Goal: Task Accomplishment & Management: Use online tool/utility

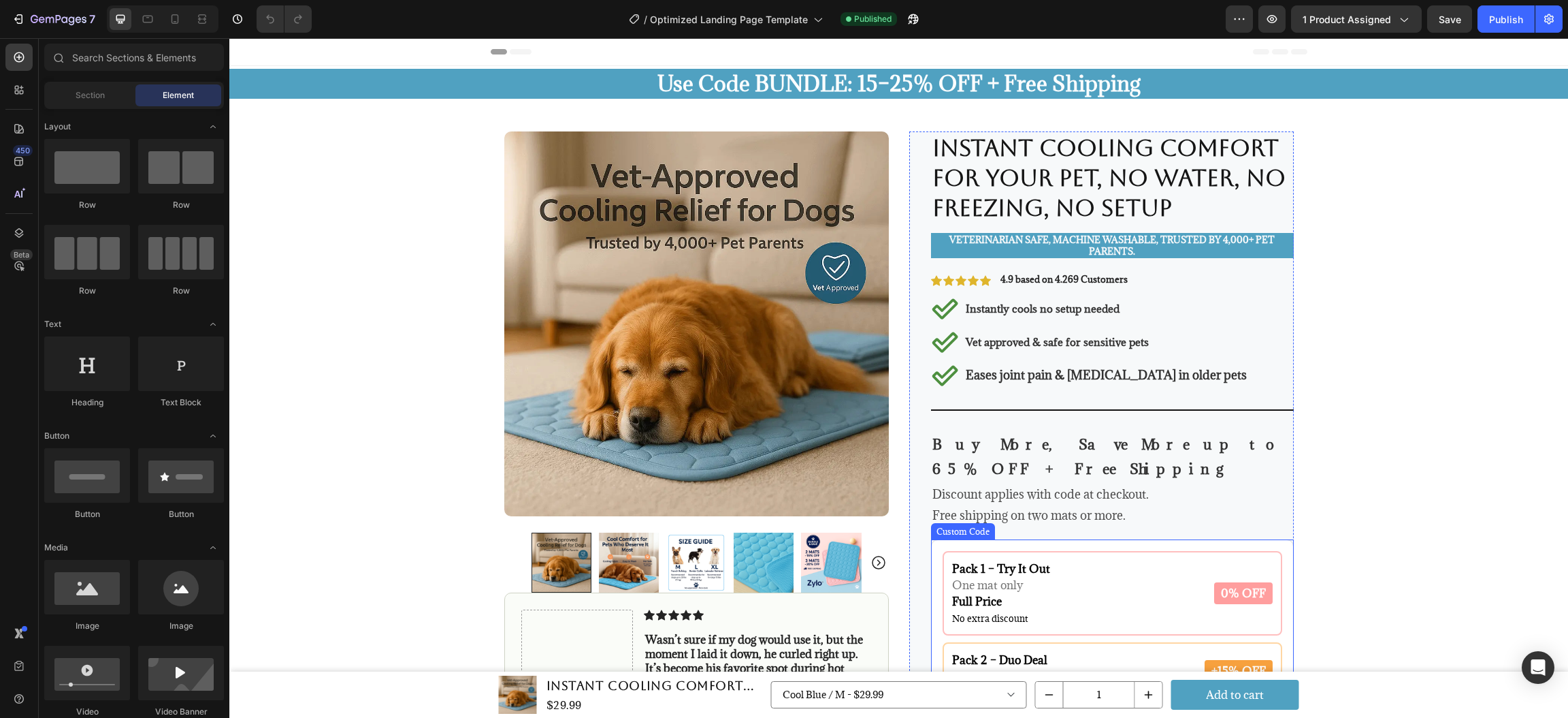
click at [1072, 590] on div "Pack 1 – Try It Out One mat only Full Price No extra discount 0% OFF" at bounding box center [1112, 593] width 340 height 84
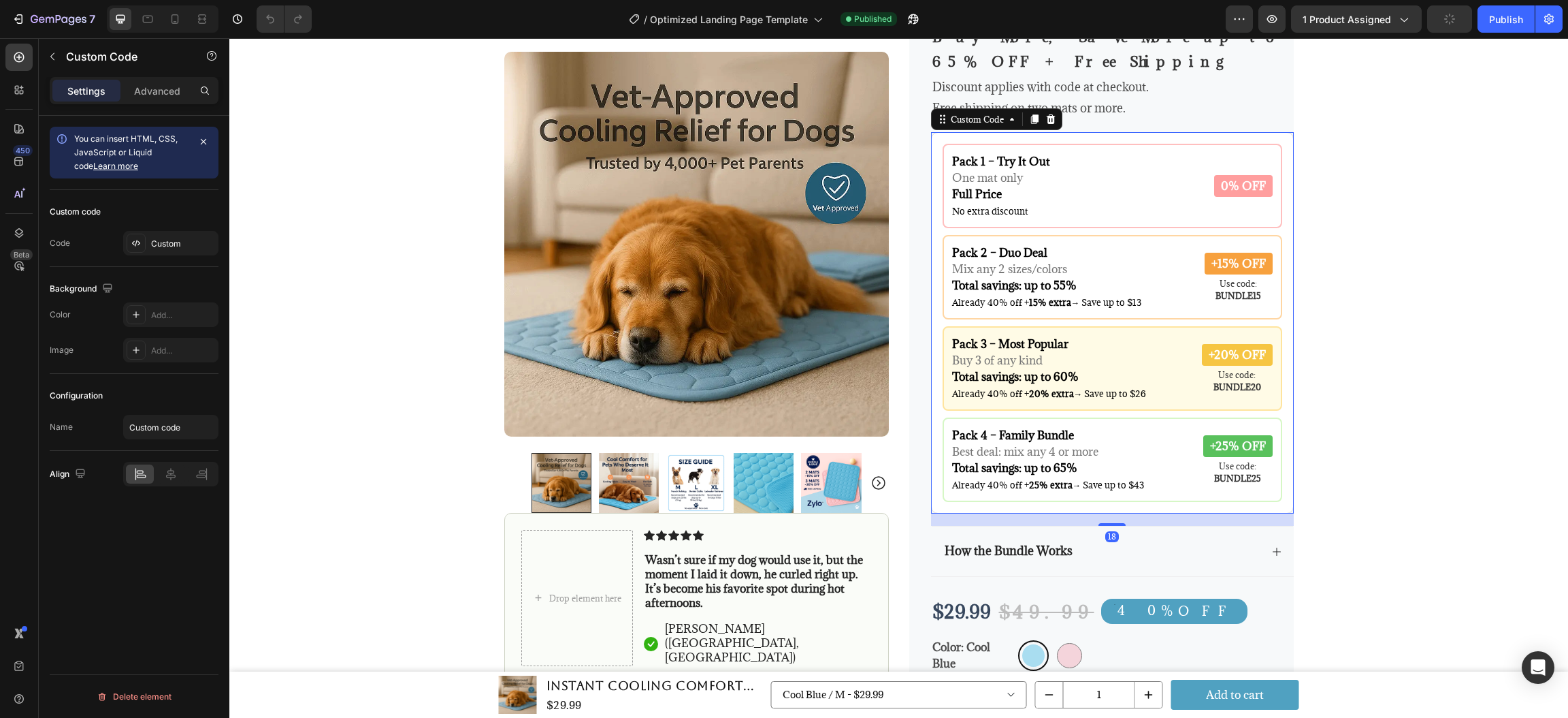
scroll to position [341, 0]
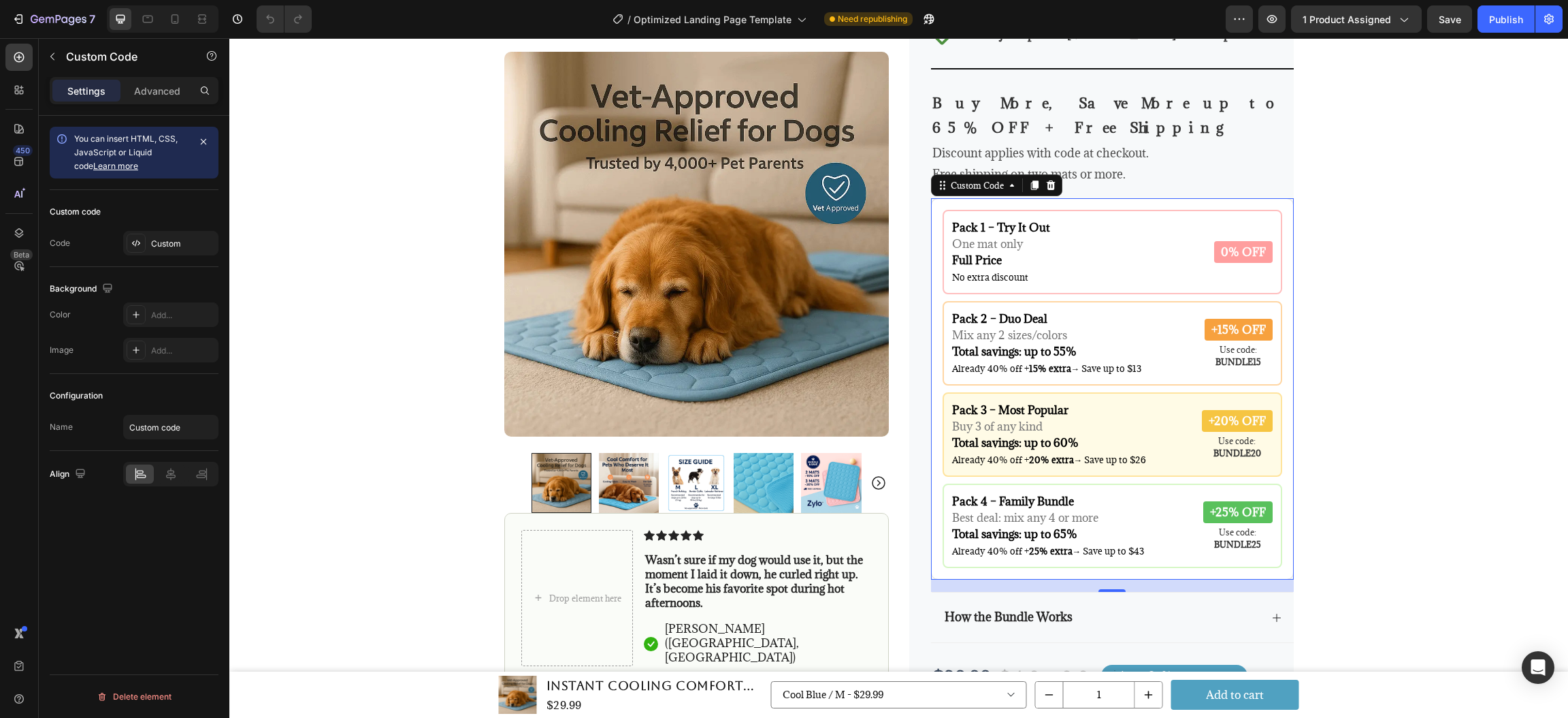
click at [1046, 301] on div "Pack 2 – Duo Deal Mix any 2 sizes/colors Total savings: up to 55% Already 40% o…" at bounding box center [1112, 343] width 340 height 84
click at [175, 242] on div "Custom" at bounding box center [183, 244] width 64 height 12
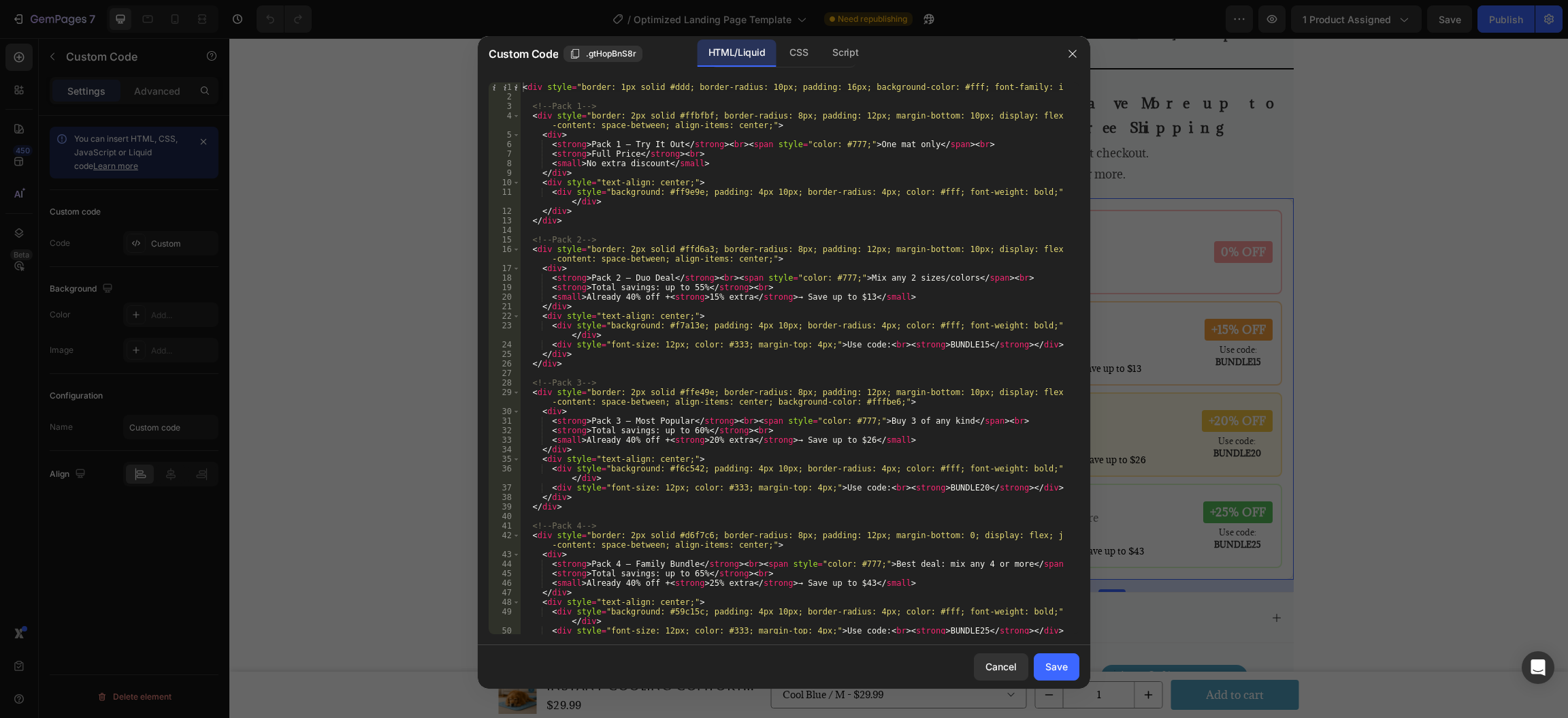
type textarea "<div style="border: 1px solid #ddd; border-radius: 10px; padding: 16px; backgro…"
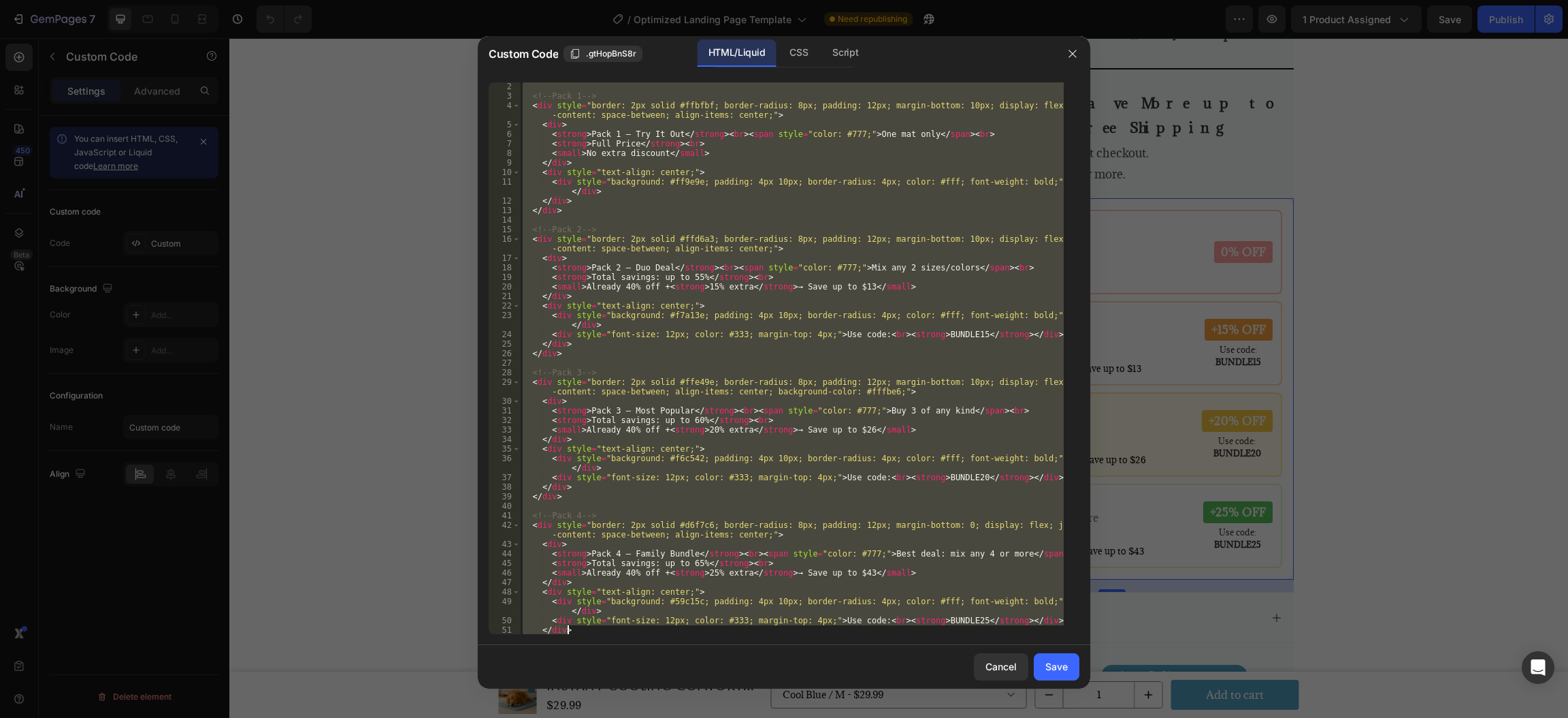
scroll to position [66, 0]
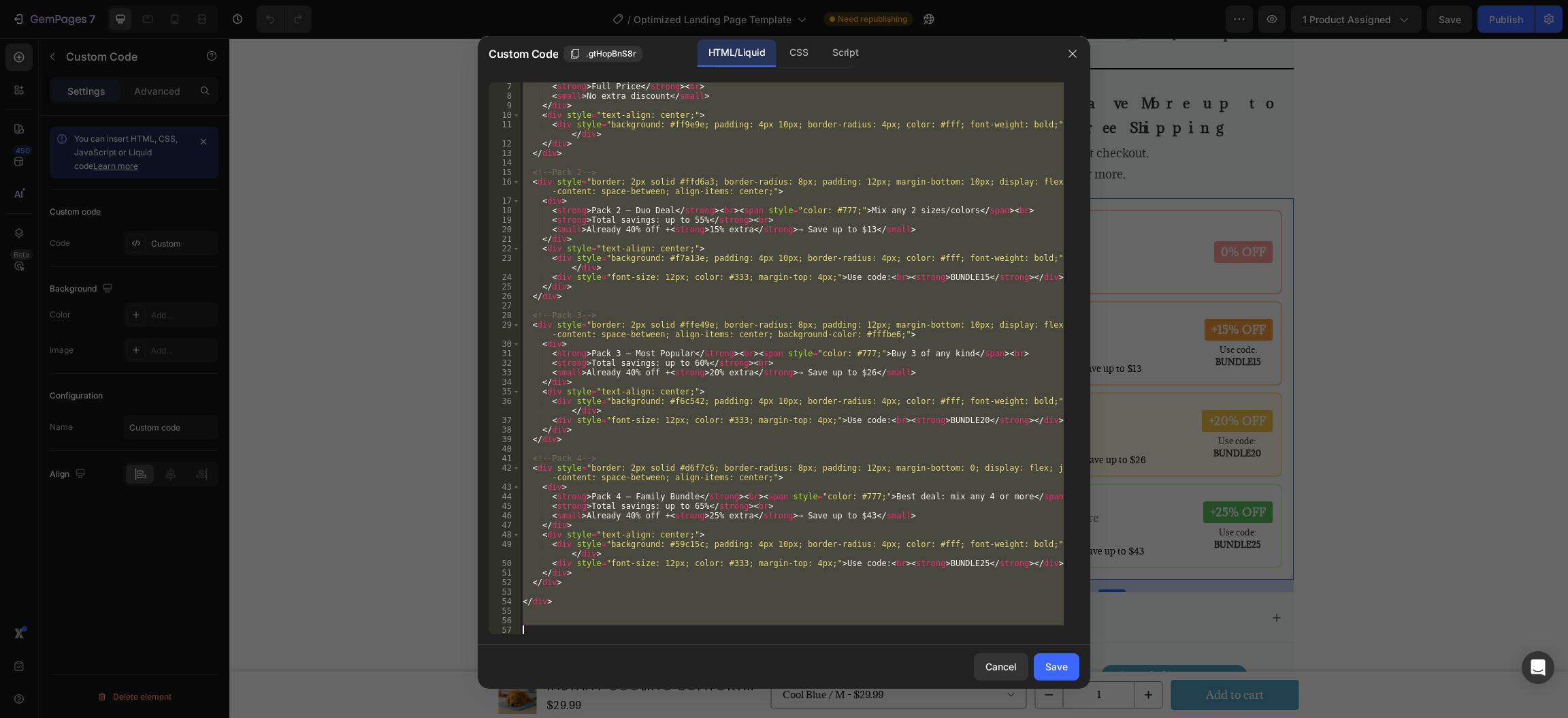
drag, startPoint x: 522, startPoint y: 89, endPoint x: 818, endPoint y: 737, distance: 712.4
click at [818, 0] on html "7 Version history / Optimized Landing Page Template Need republishing Preview 1…" at bounding box center [784, 0] width 1568 height 0
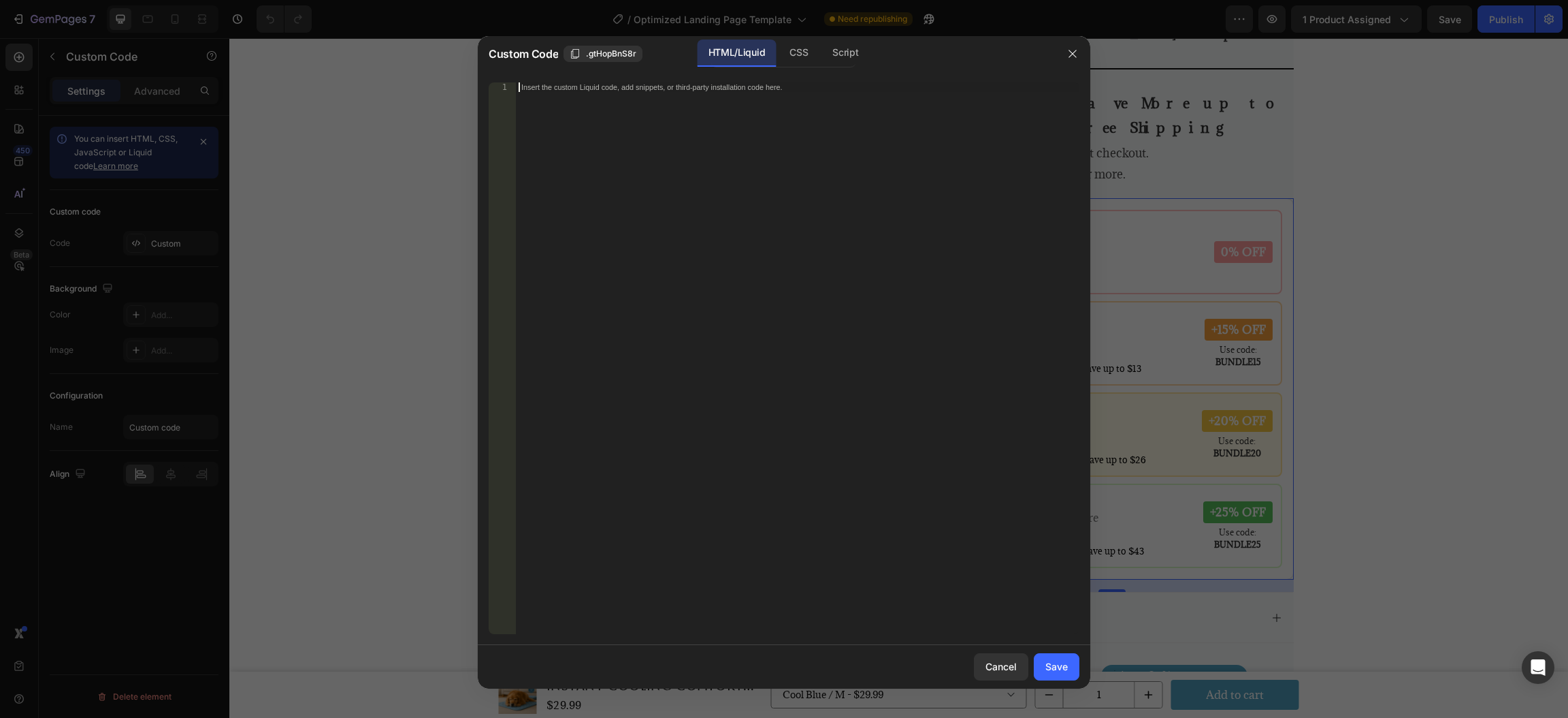
scroll to position [1431, 0]
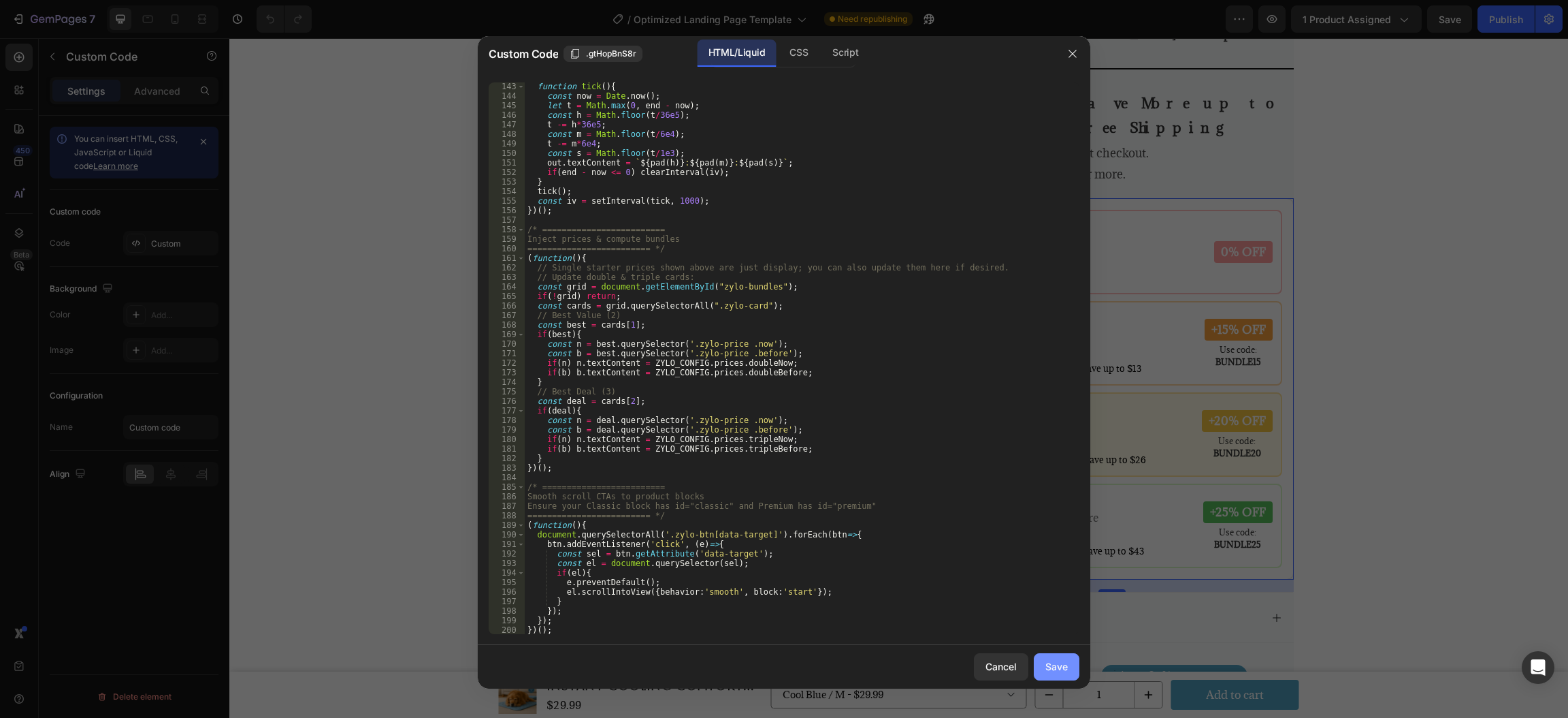
click at [1063, 661] on div "Save" at bounding box center [1057, 666] width 22 height 15
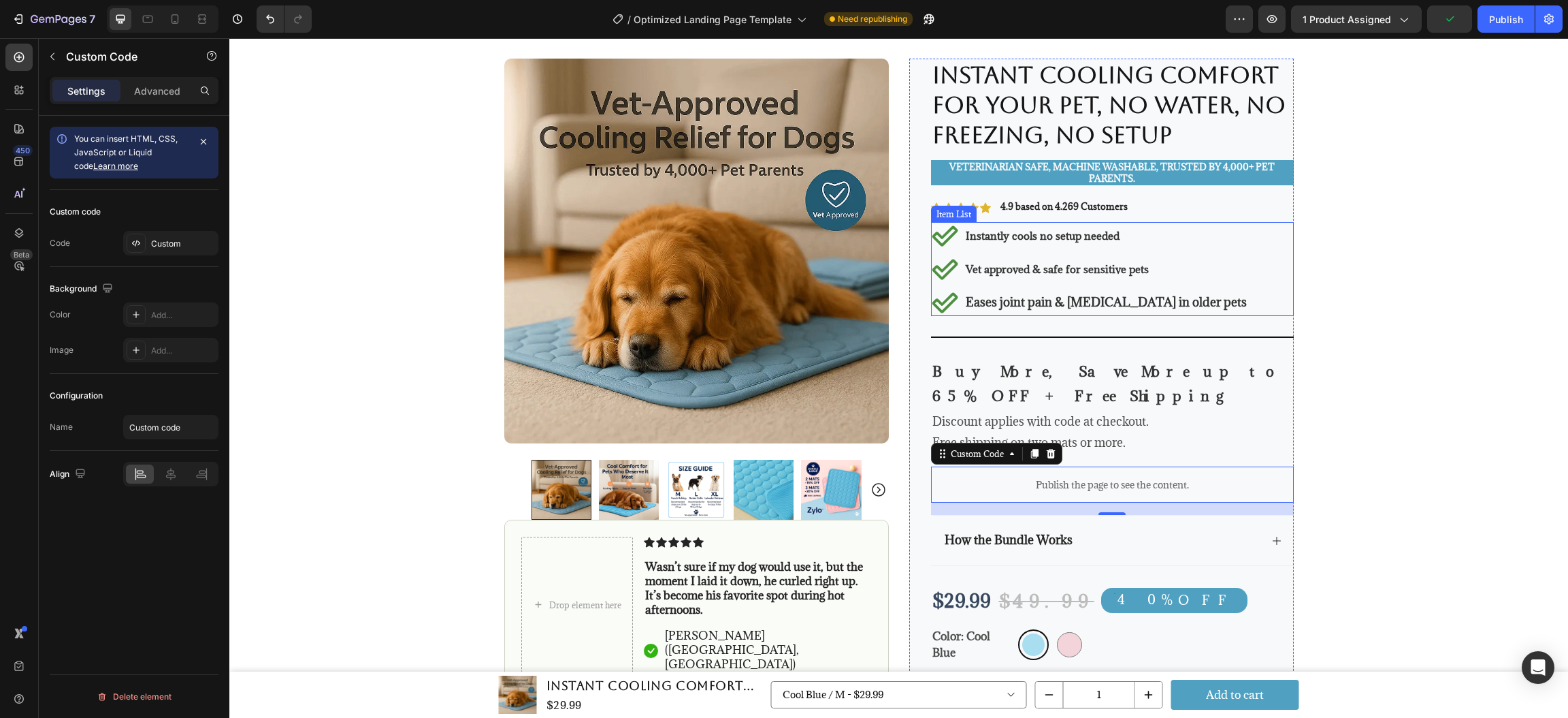
scroll to position [89, 0]
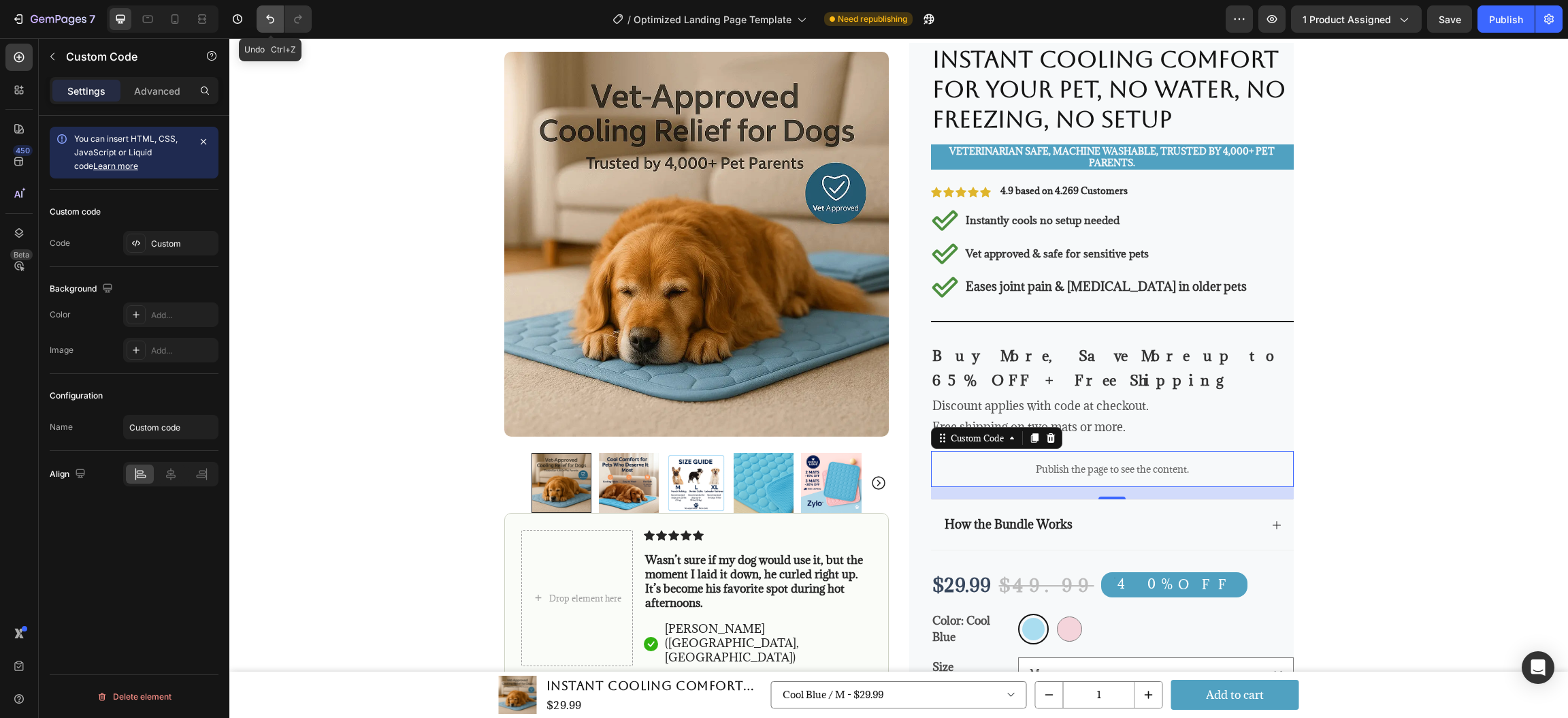
click at [268, 21] on icon "Undo/Redo" at bounding box center [271, 19] width 14 height 14
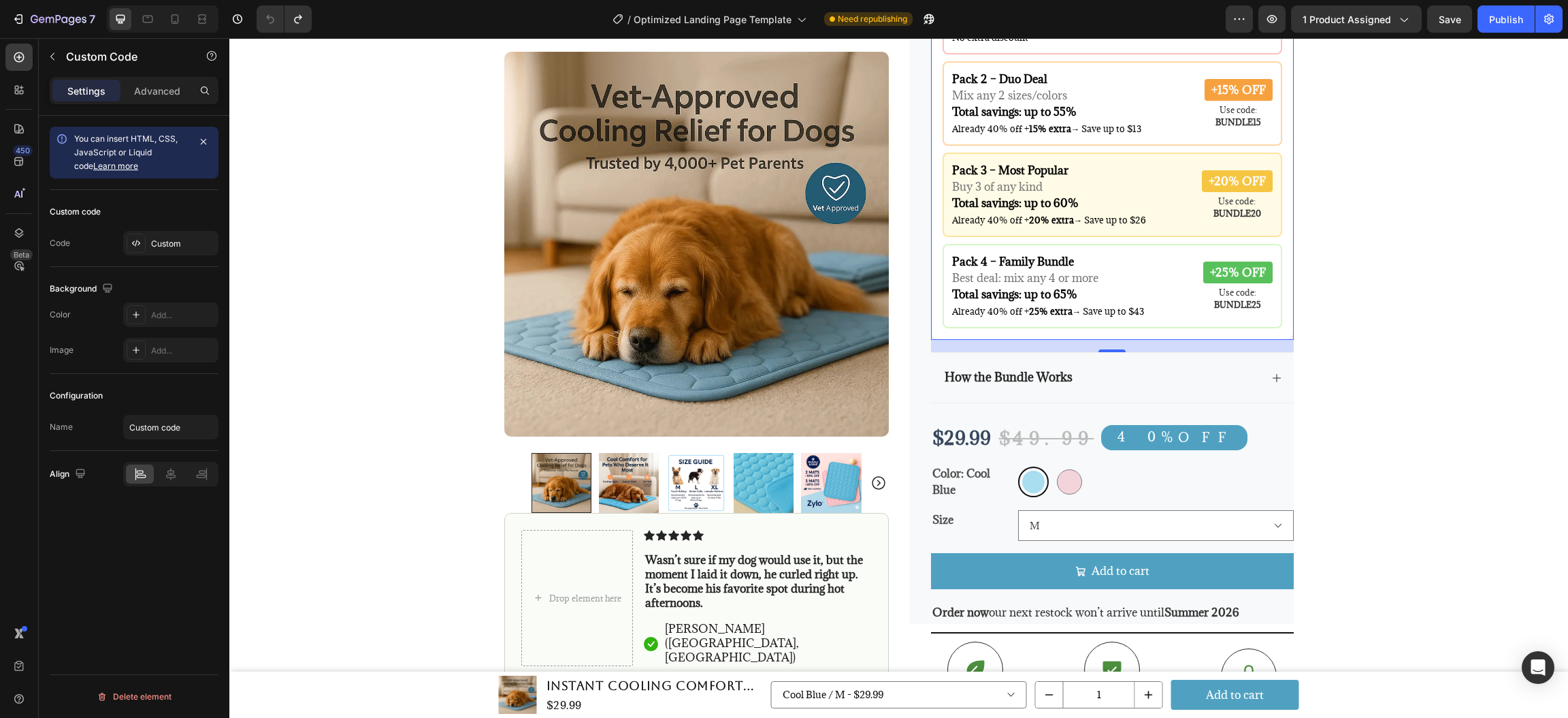
scroll to position [377, 0]
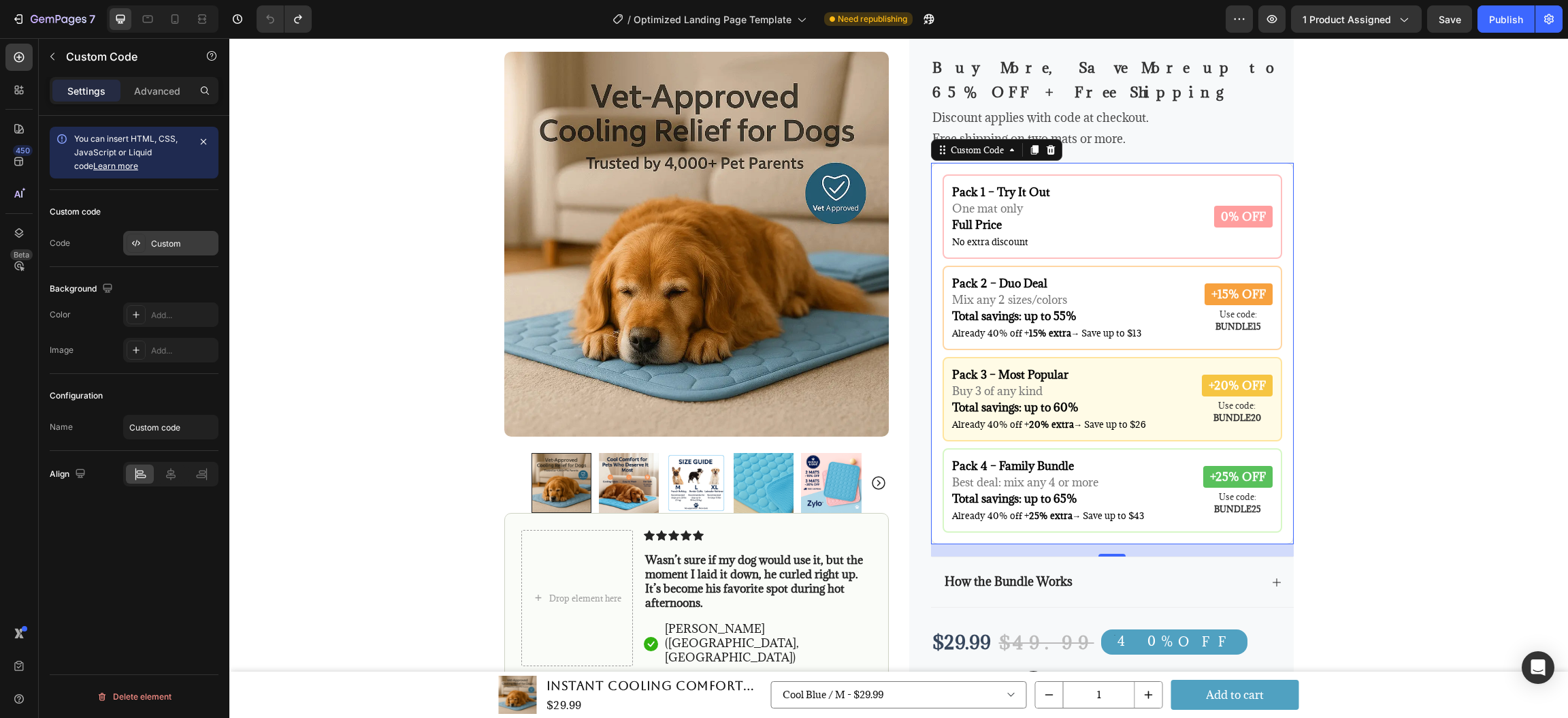
click at [152, 246] on div "Custom" at bounding box center [183, 244] width 64 height 12
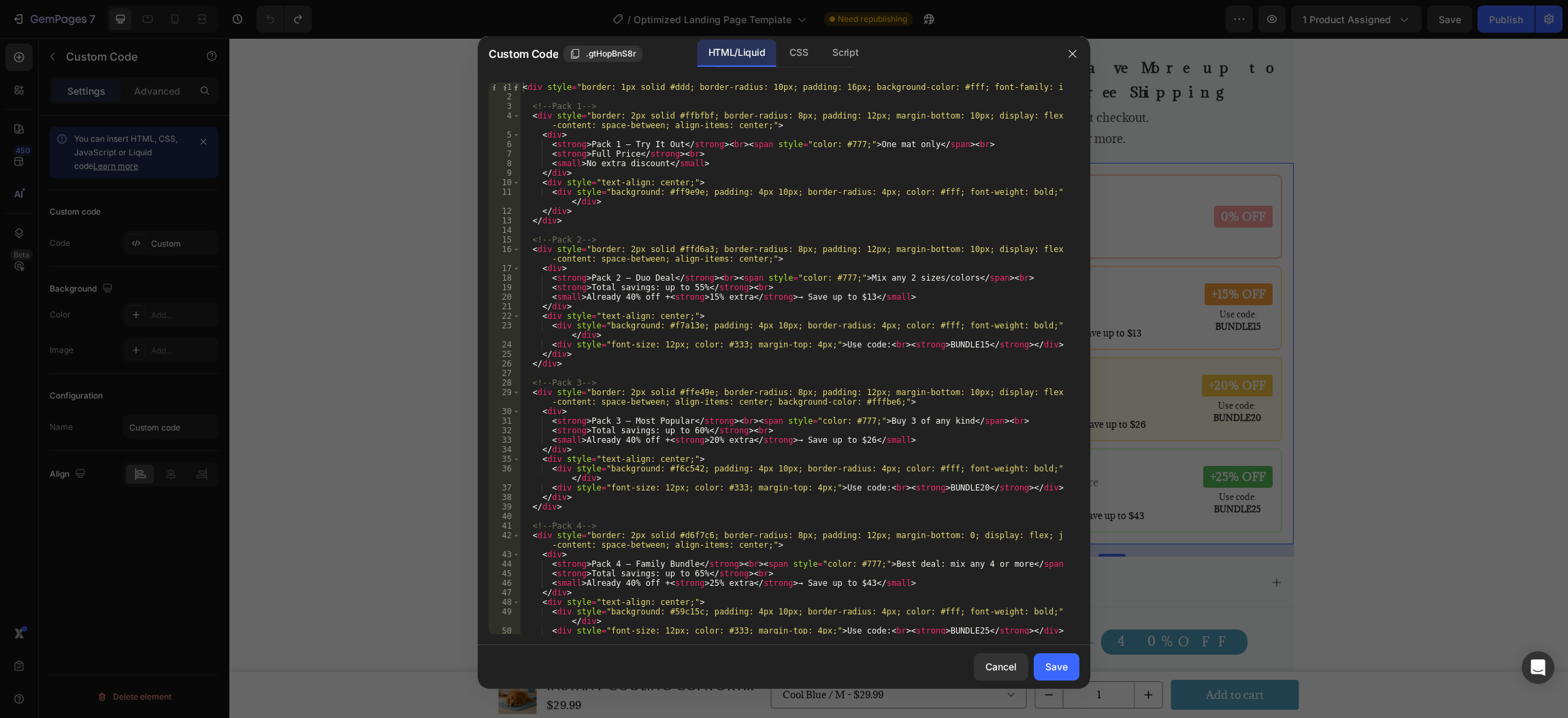
type textarea "<div style="border: 1px solid #ddd; border-radius: 10px; padding: 16px; backgro…"
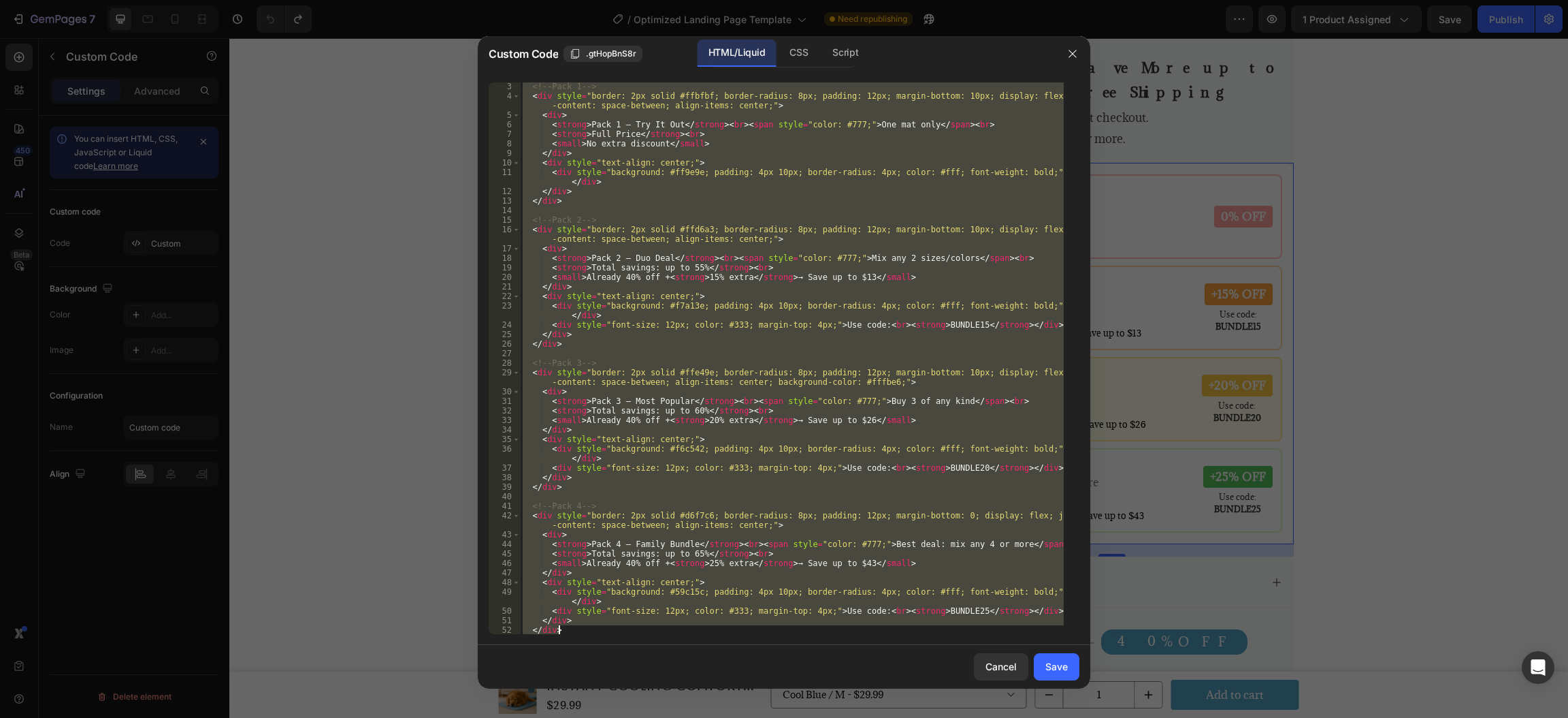
scroll to position [66, 0]
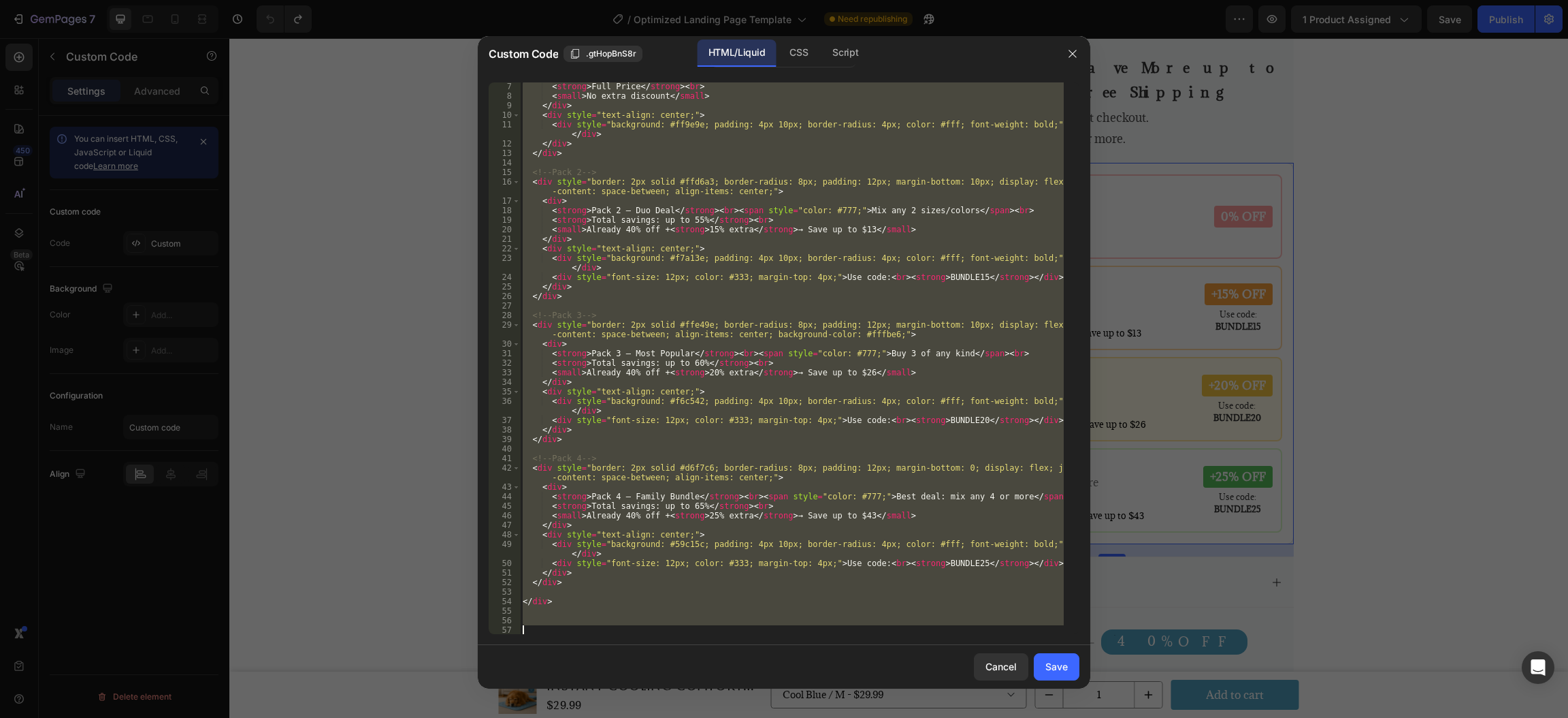
drag, startPoint x: 522, startPoint y: 84, endPoint x: 707, endPoint y: 728, distance: 670.0
click at [707, 0] on html "7 Version history / Optimized Landing Page Template Need republishing Preview 1…" at bounding box center [784, 0] width 1568 height 0
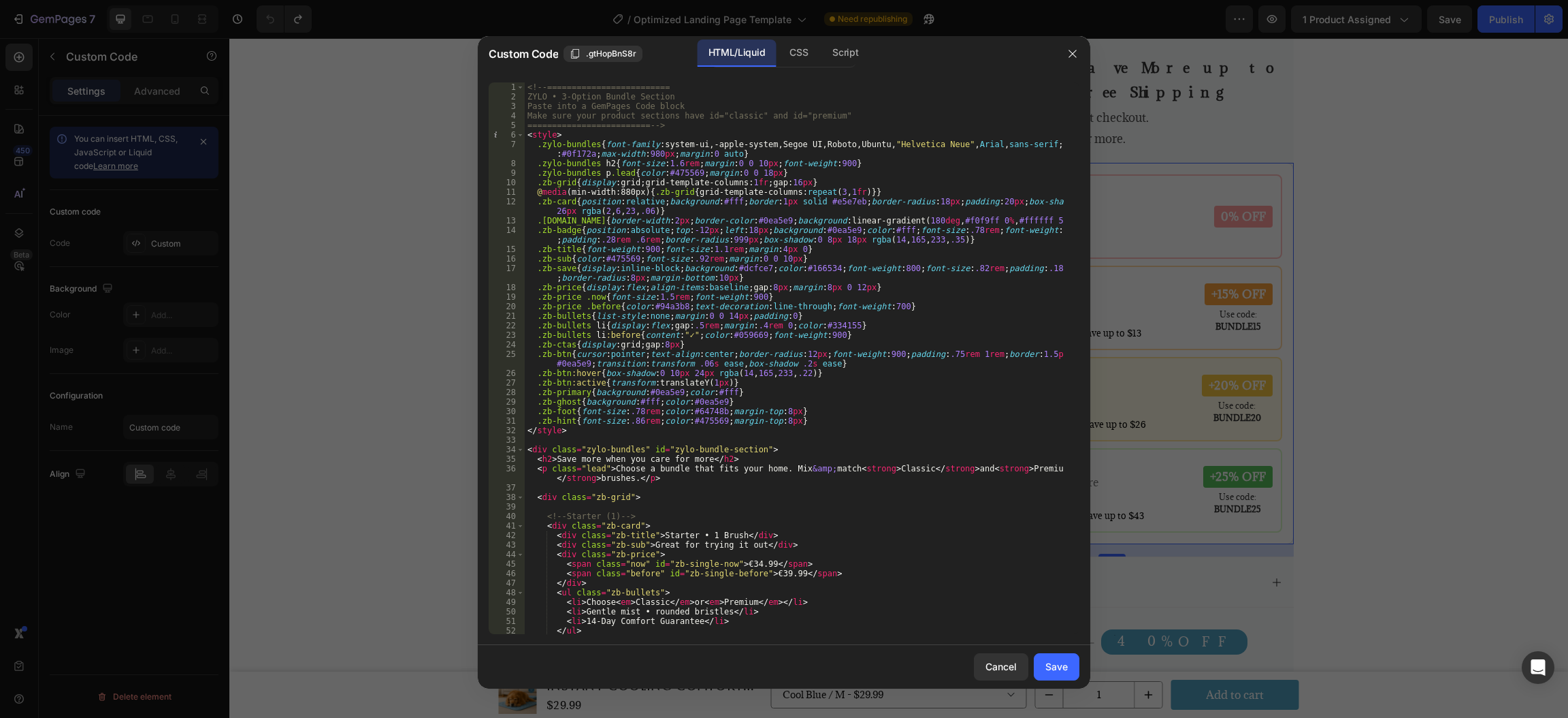
scroll to position [1, 0]
click at [1051, 670] on div "Save" at bounding box center [1057, 666] width 22 height 15
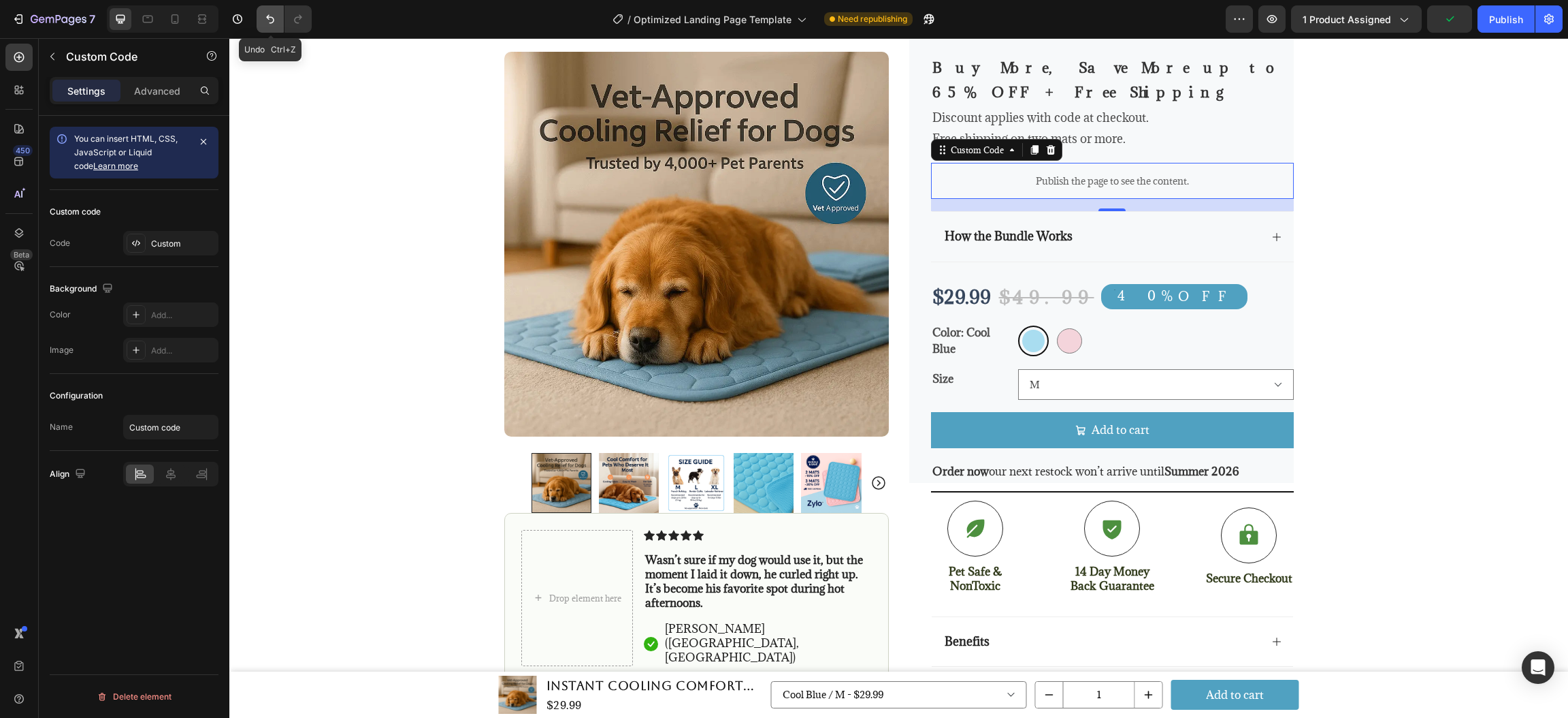
click at [271, 20] on icon "Undo/Redo" at bounding box center [271, 19] width 14 height 14
